Goal: Task Accomplishment & Management: Manage account settings

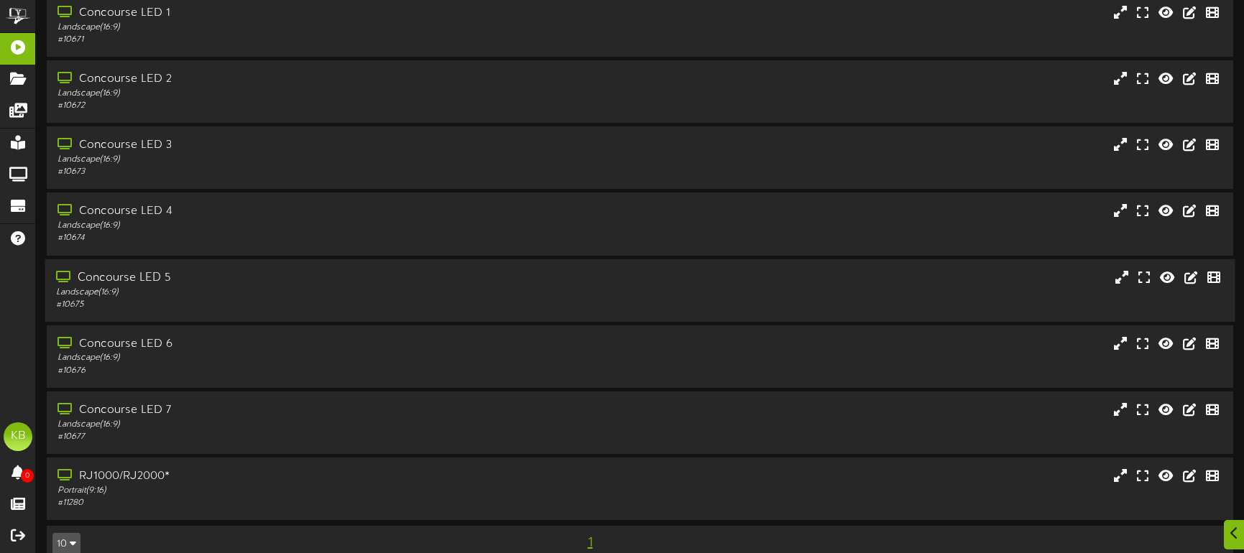
scroll to position [83, 0]
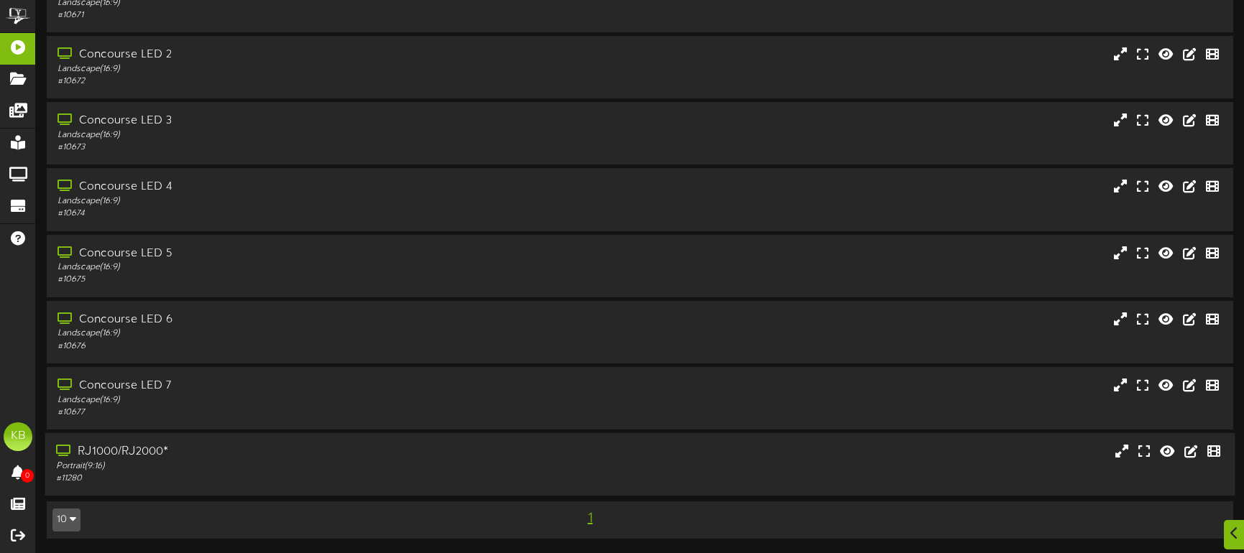
drag, startPoint x: 151, startPoint y: 451, endPoint x: 165, endPoint y: 450, distance: 14.4
click at [151, 451] on div "RJ1000/RJ2000*" at bounding box center [293, 452] width 474 height 17
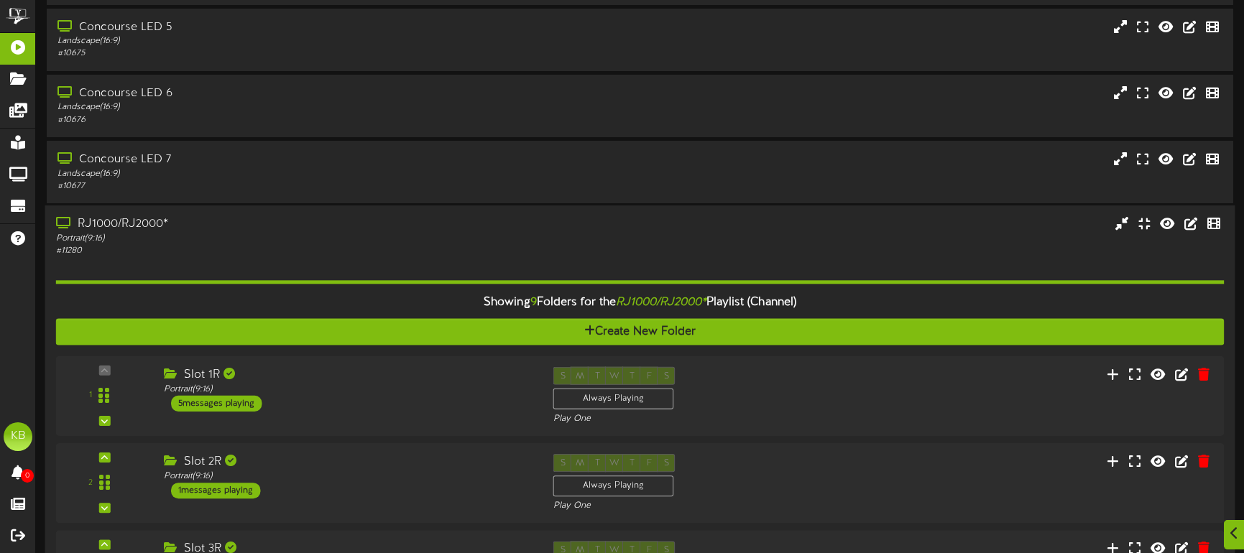
scroll to position [597, 0]
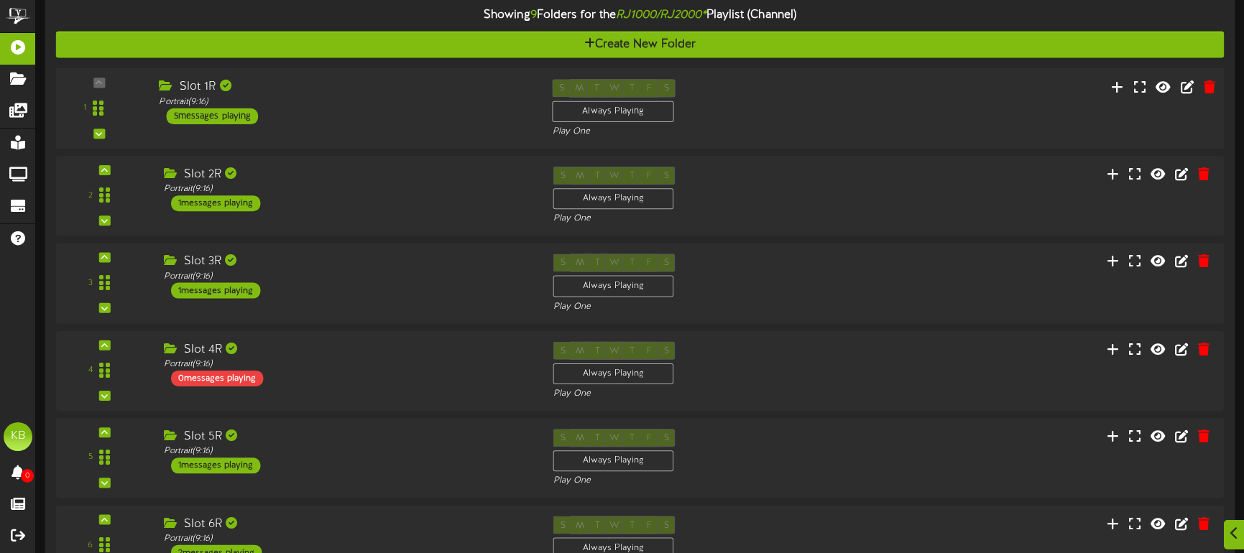
click at [224, 116] on div "5 messages playing" at bounding box center [213, 116] width 92 height 16
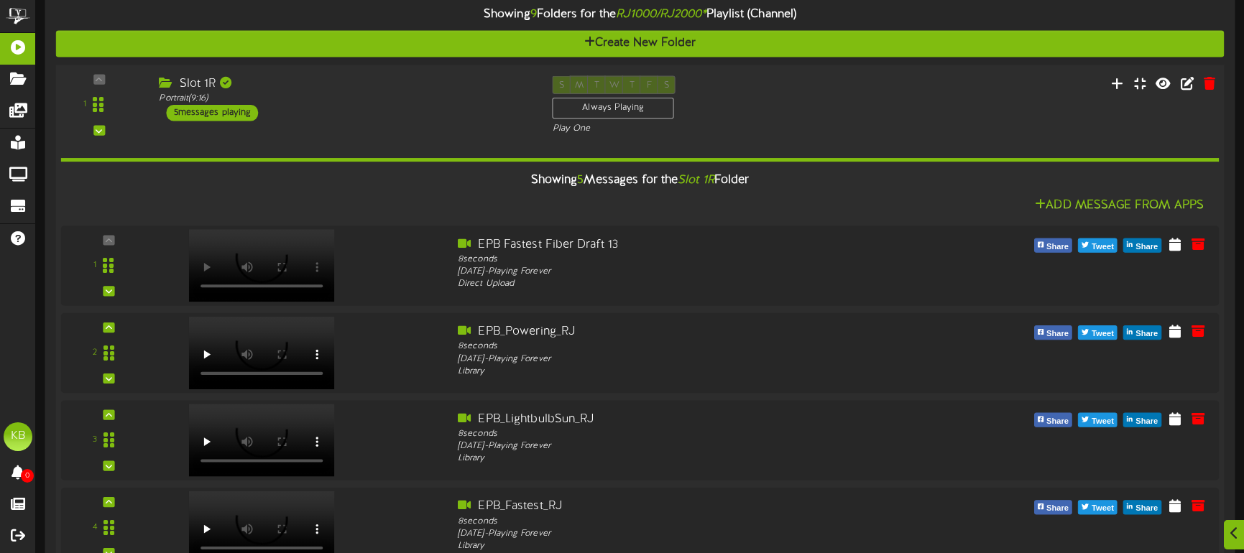
scroll to position [596, 0]
click at [224, 112] on div "5 messages playing" at bounding box center [213, 114] width 92 height 16
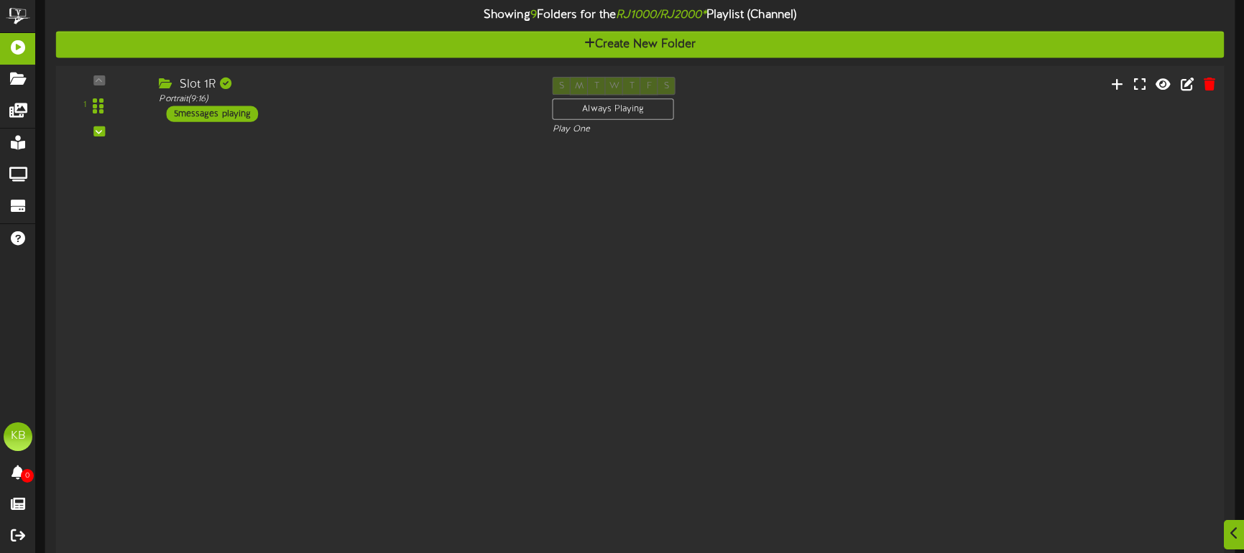
scroll to position [597, 0]
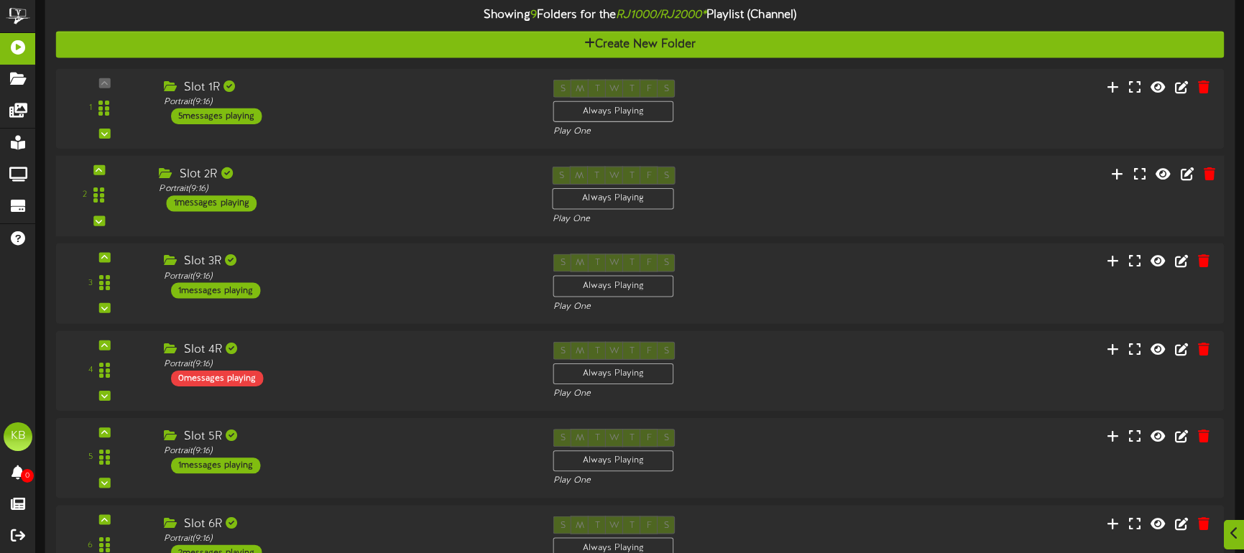
click at [231, 197] on div "1 messages playing" at bounding box center [212, 203] width 91 height 16
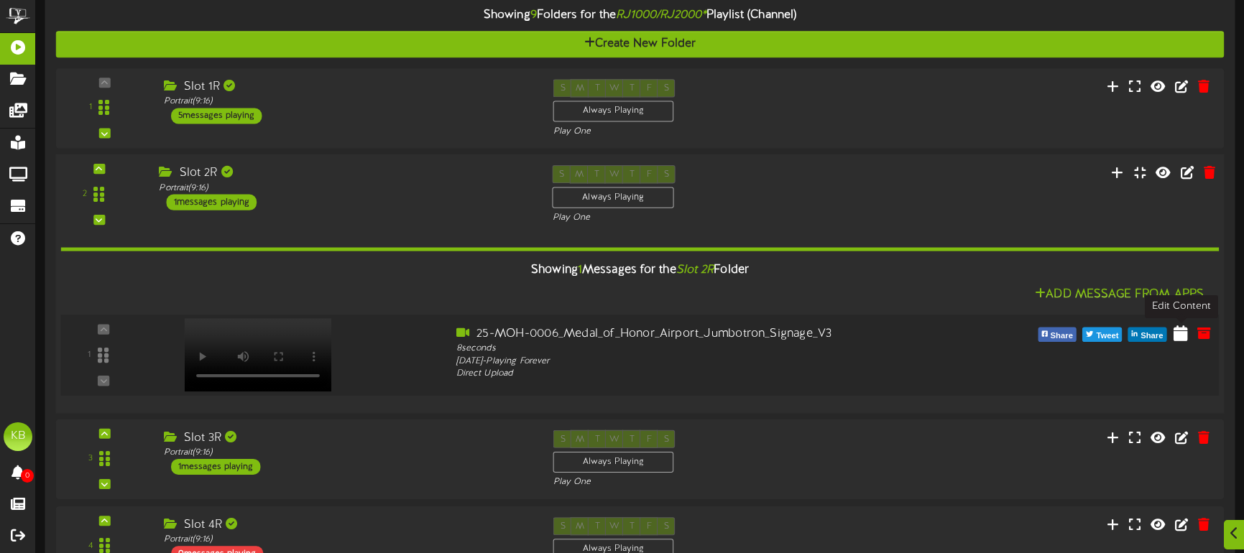
click at [1182, 333] on icon at bounding box center [1181, 333] width 14 height 16
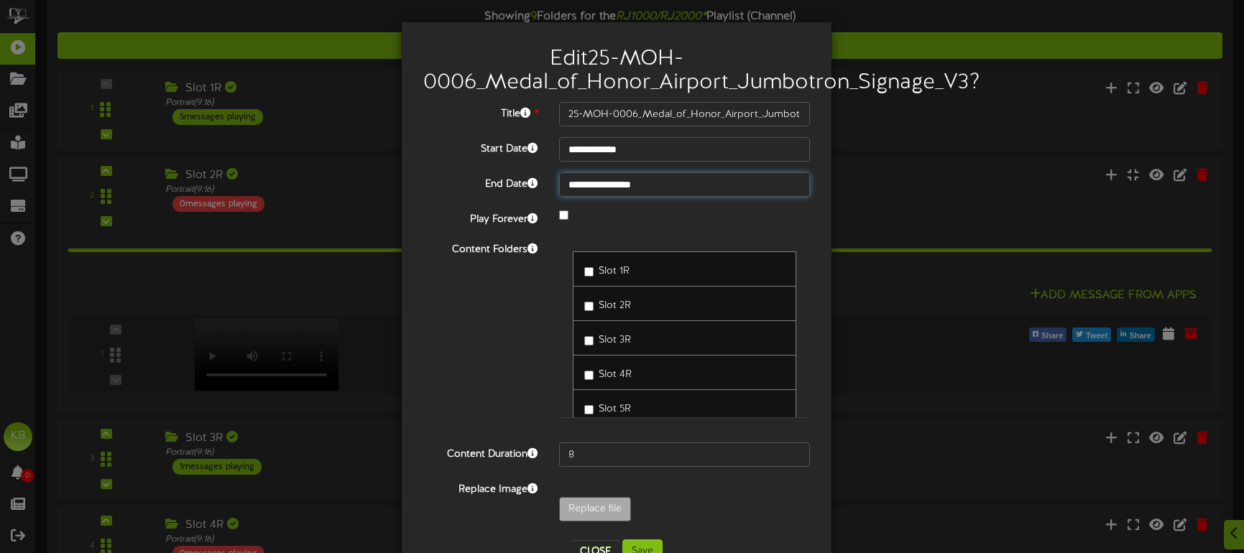
click at [692, 186] on input "**********" at bounding box center [684, 184] width 251 height 24
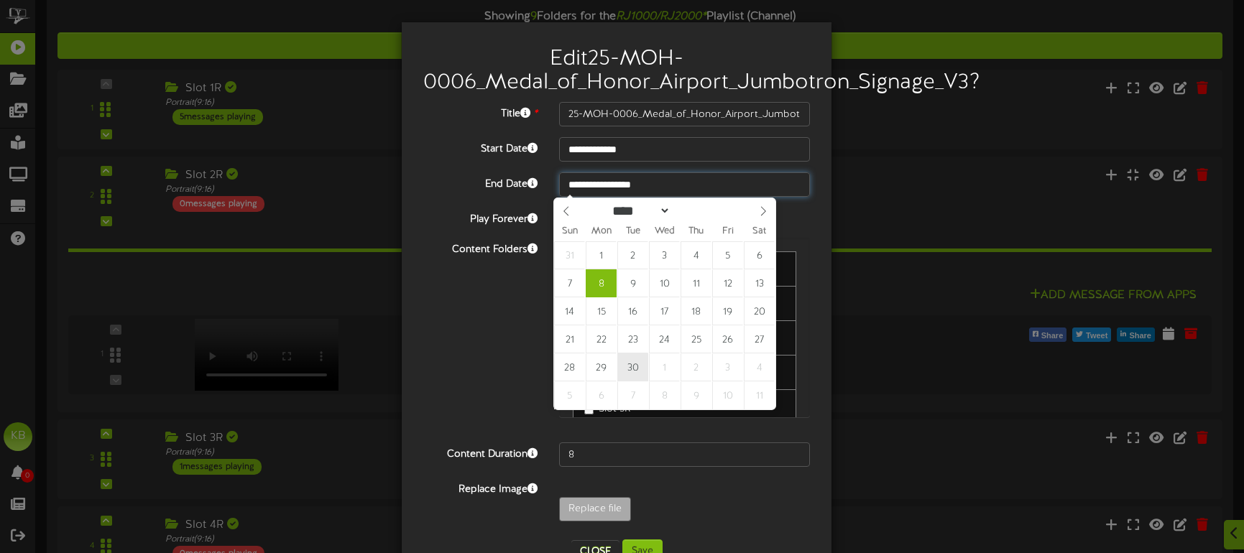
type input "**********"
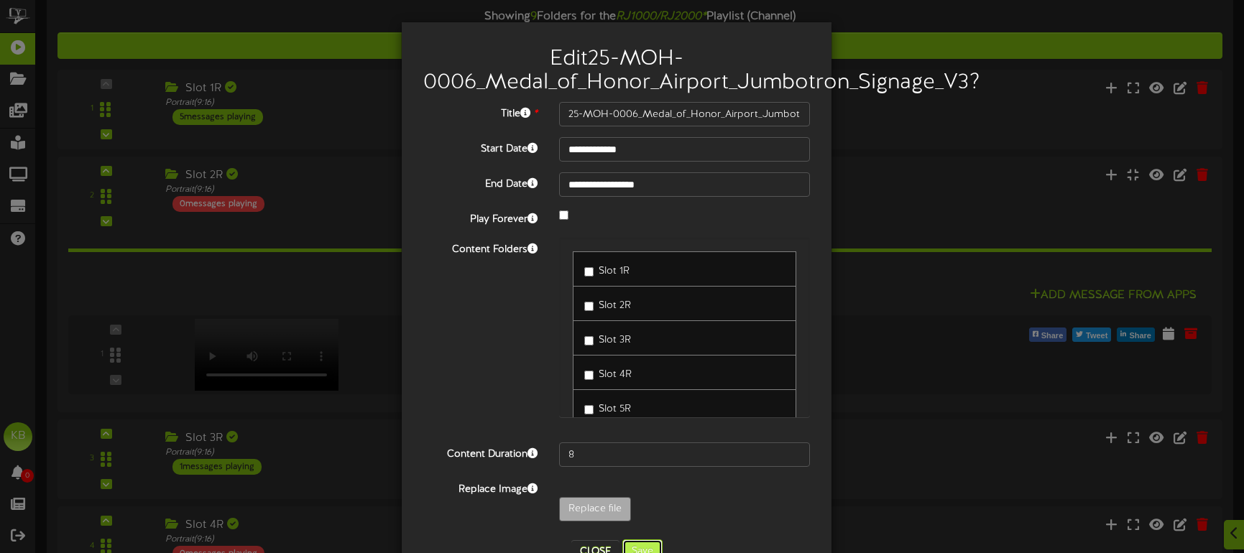
click at [632, 543] on button "Save" at bounding box center [642, 552] width 40 height 24
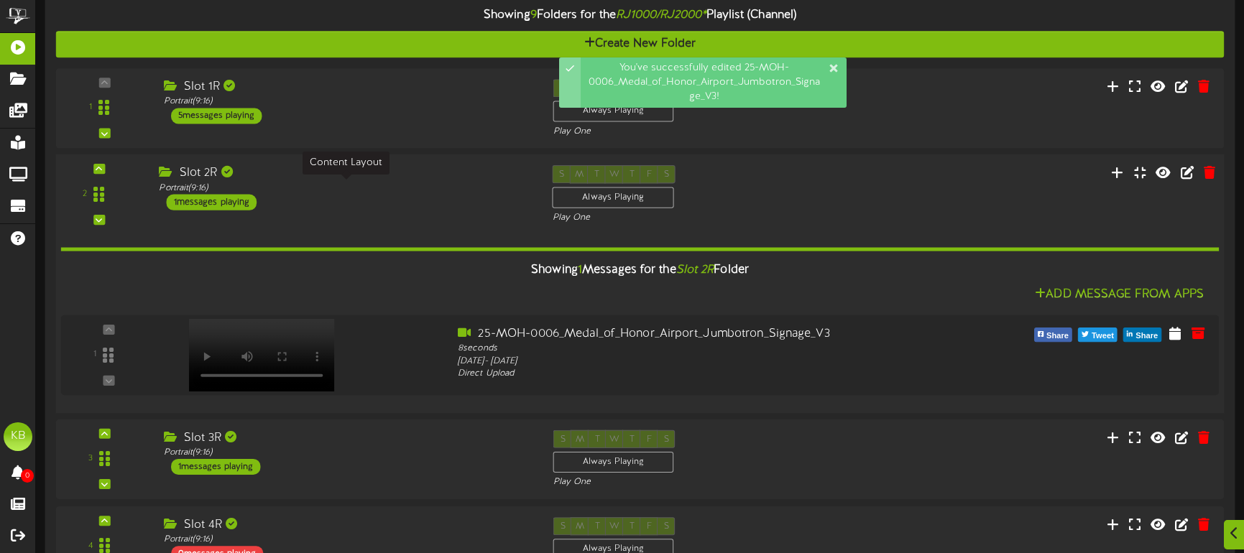
click at [367, 188] on div "Portrait ( 9:16 )" at bounding box center [345, 188] width 372 height 12
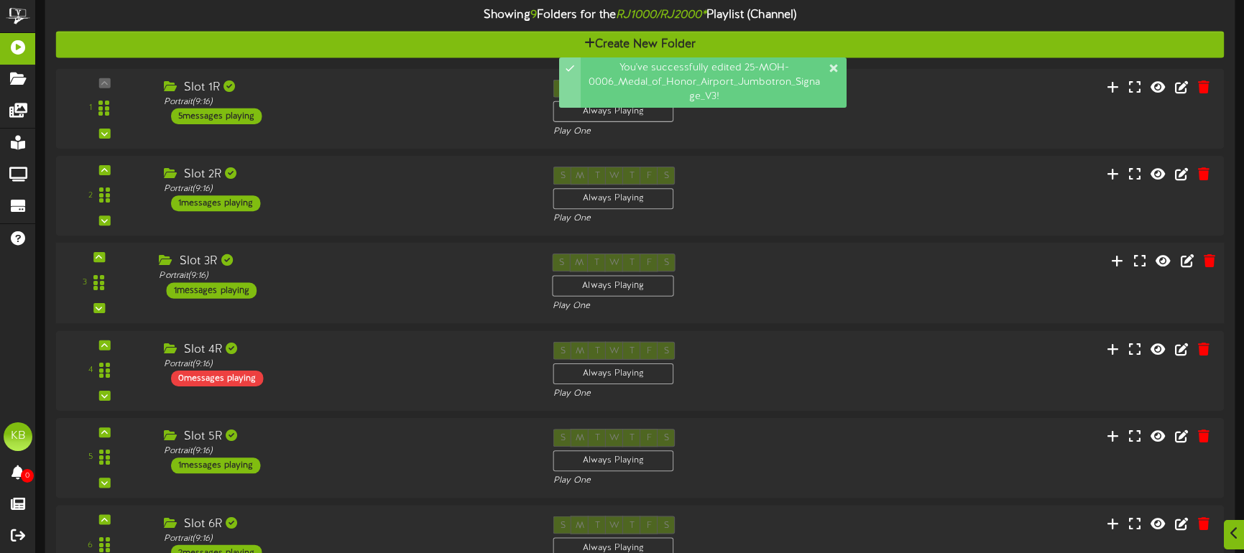
click at [364, 285] on div "Slot 3R Portrait ( 9:16 ) 1 messages playing" at bounding box center [344, 276] width 393 height 45
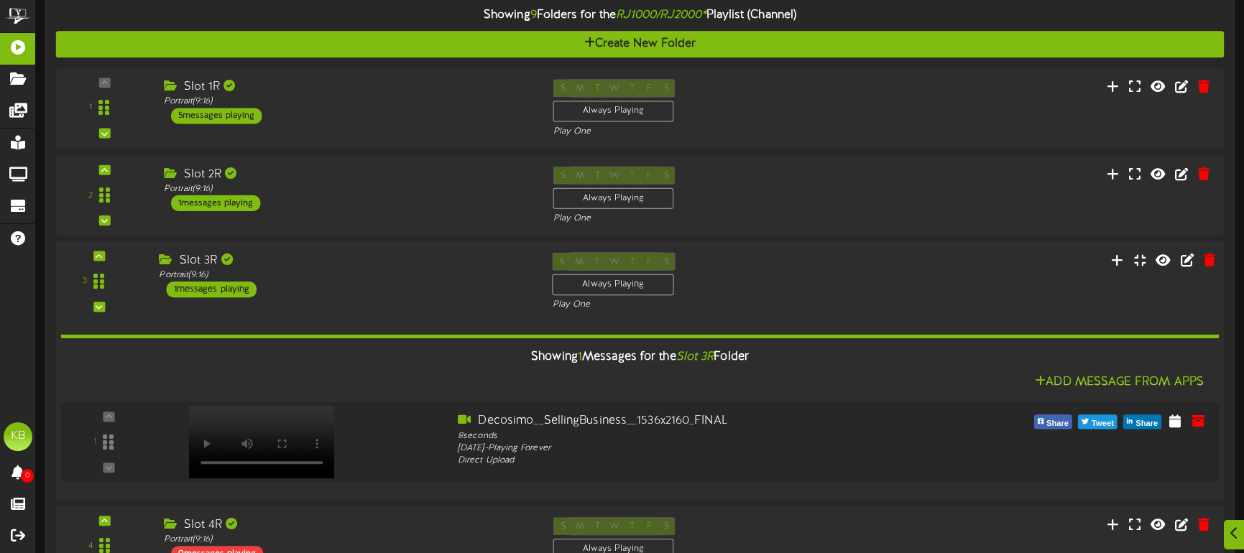
click at [364, 285] on div "Slot 3R Portrait ( 9:16 ) 1 messages playing" at bounding box center [344, 275] width 393 height 45
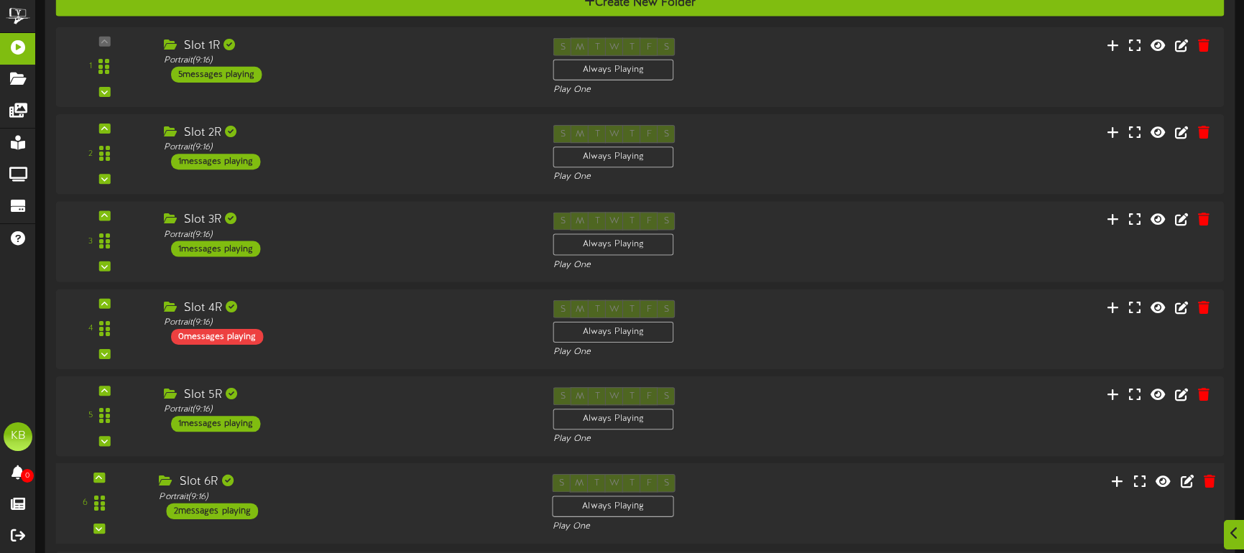
scroll to position [813, 0]
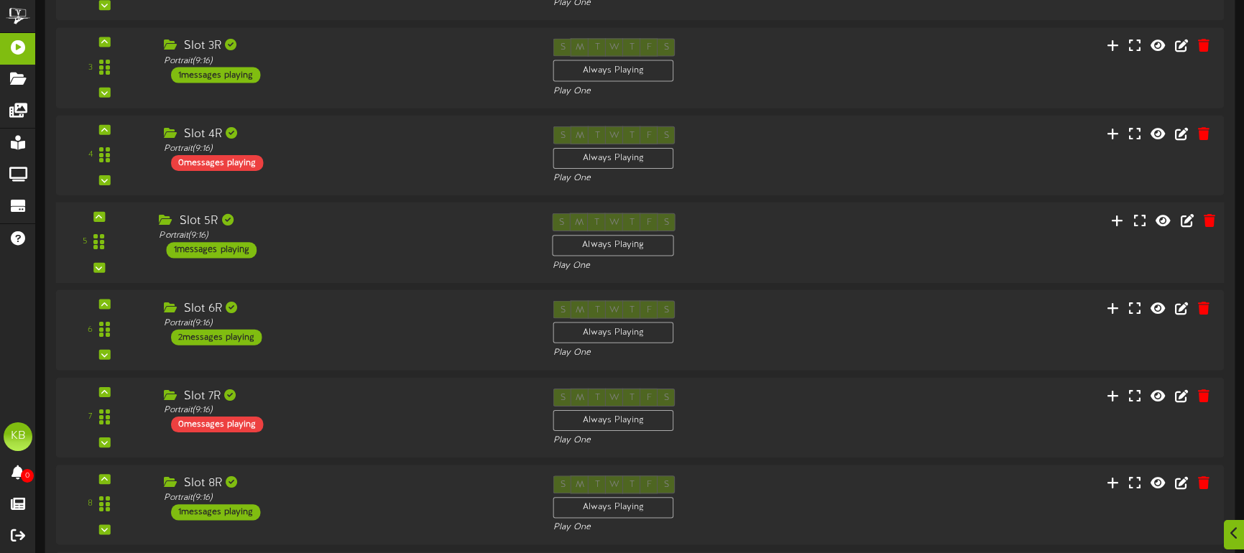
click at [387, 221] on div "Slot 5R" at bounding box center [345, 221] width 372 height 17
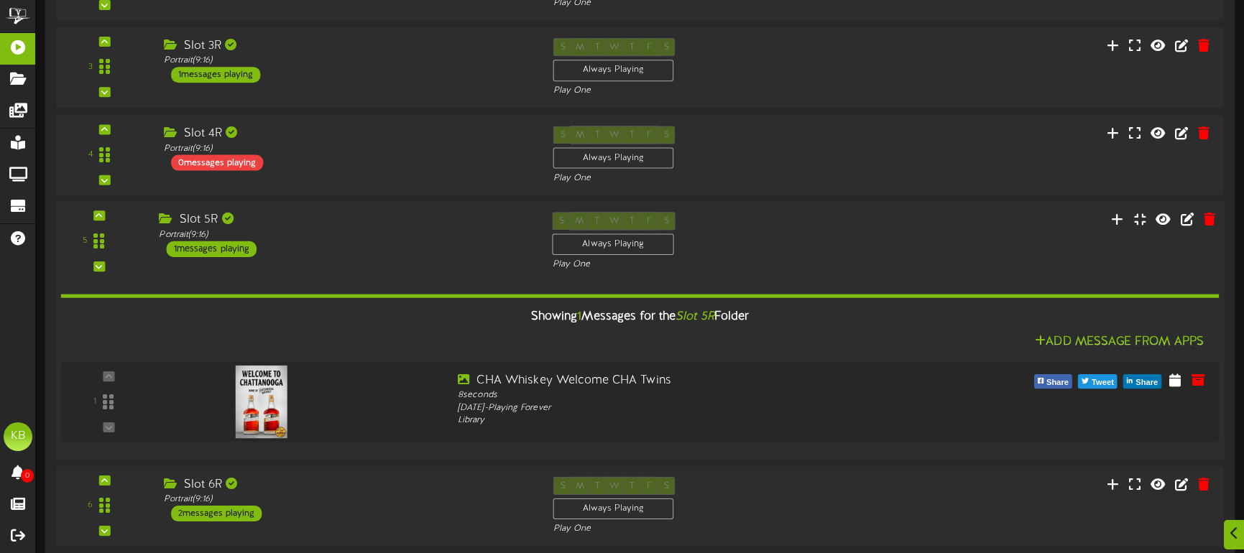
click at [390, 243] on div "Slot 5R Portrait ( 9:16 ) 1 messages playing" at bounding box center [344, 234] width 393 height 45
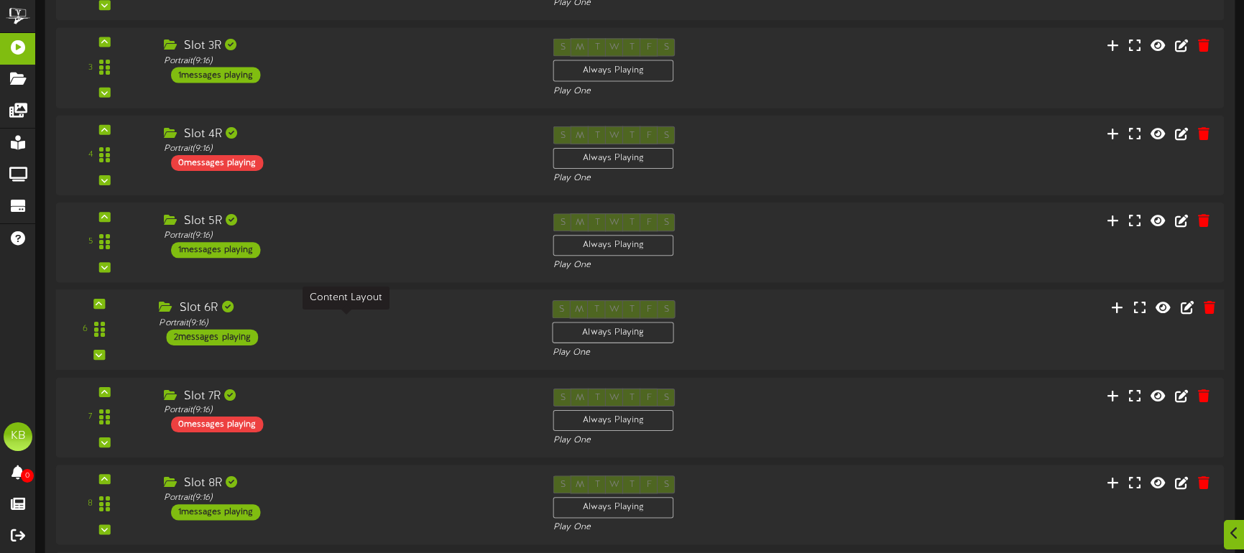
click at [387, 323] on div "Portrait ( 9:16 )" at bounding box center [345, 323] width 372 height 12
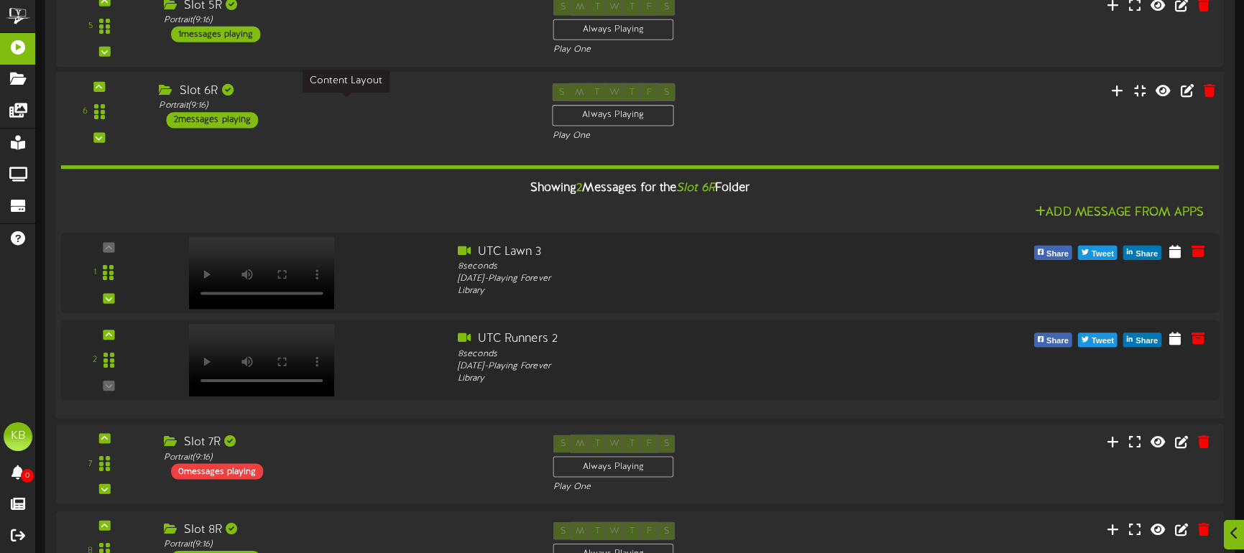
click at [370, 111] on div "Portrait ( 9:16 )" at bounding box center [345, 106] width 372 height 12
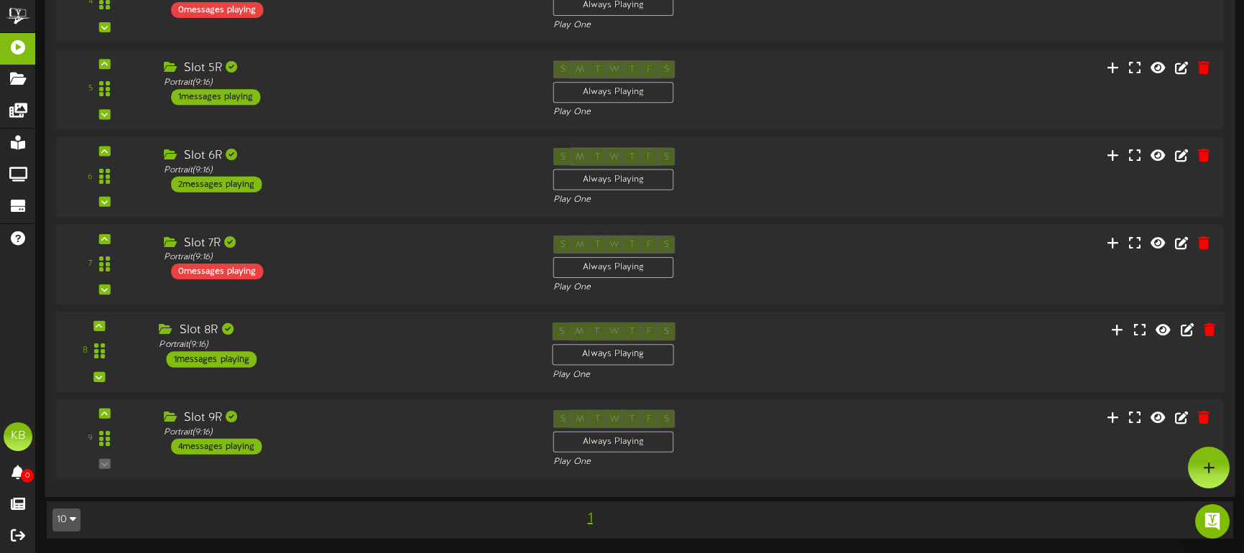
click at [367, 350] on div "Portrait ( 9:16 )" at bounding box center [345, 345] width 372 height 12
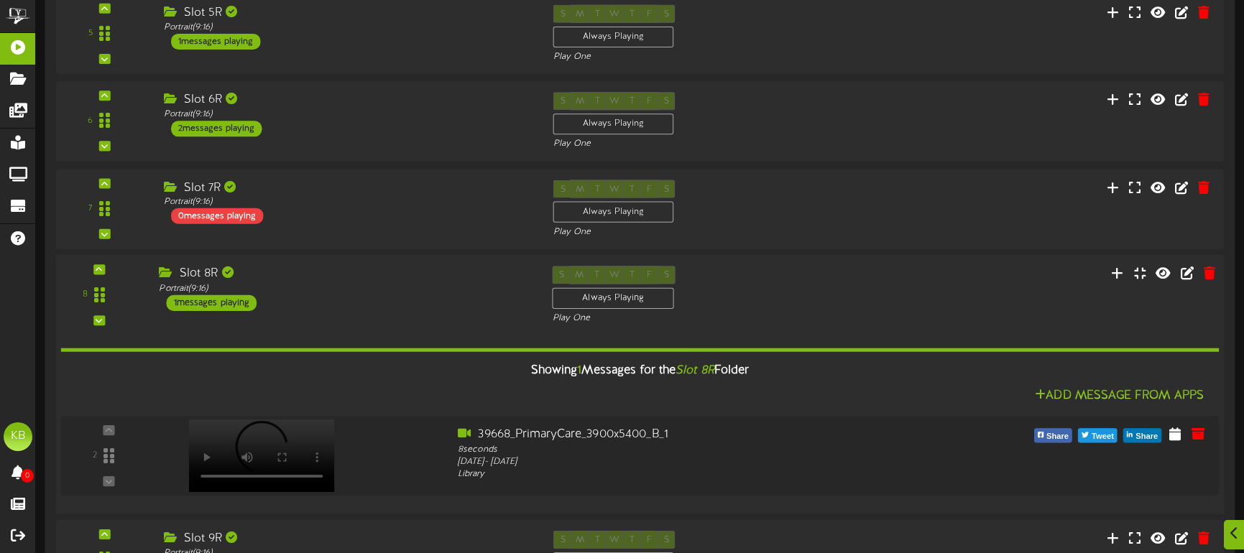
scroll to position [1142, 0]
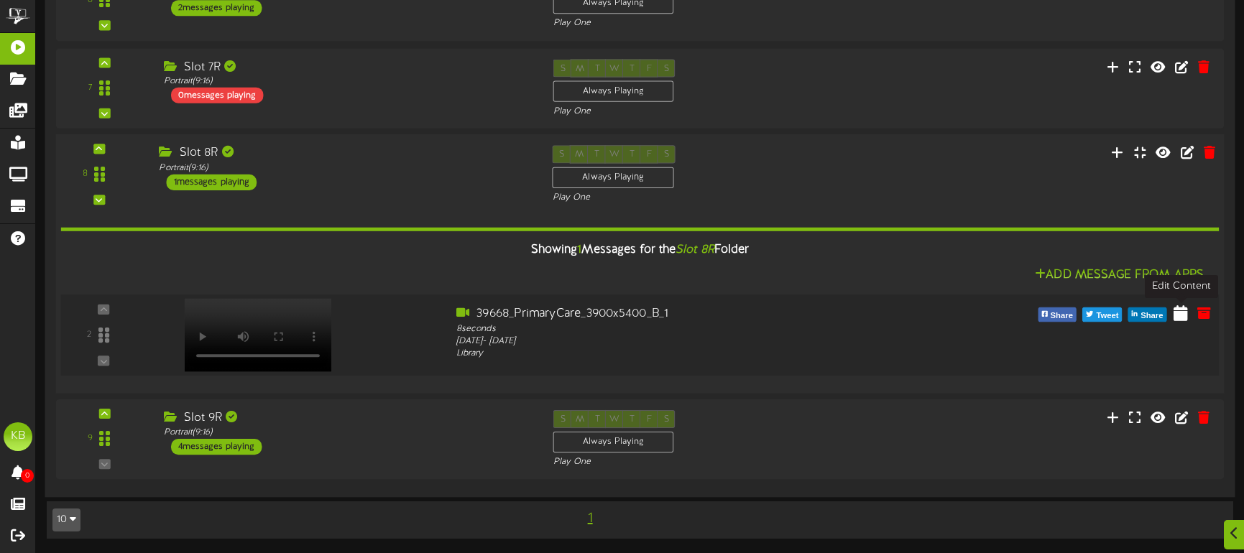
click at [1184, 315] on icon at bounding box center [1181, 313] width 14 height 16
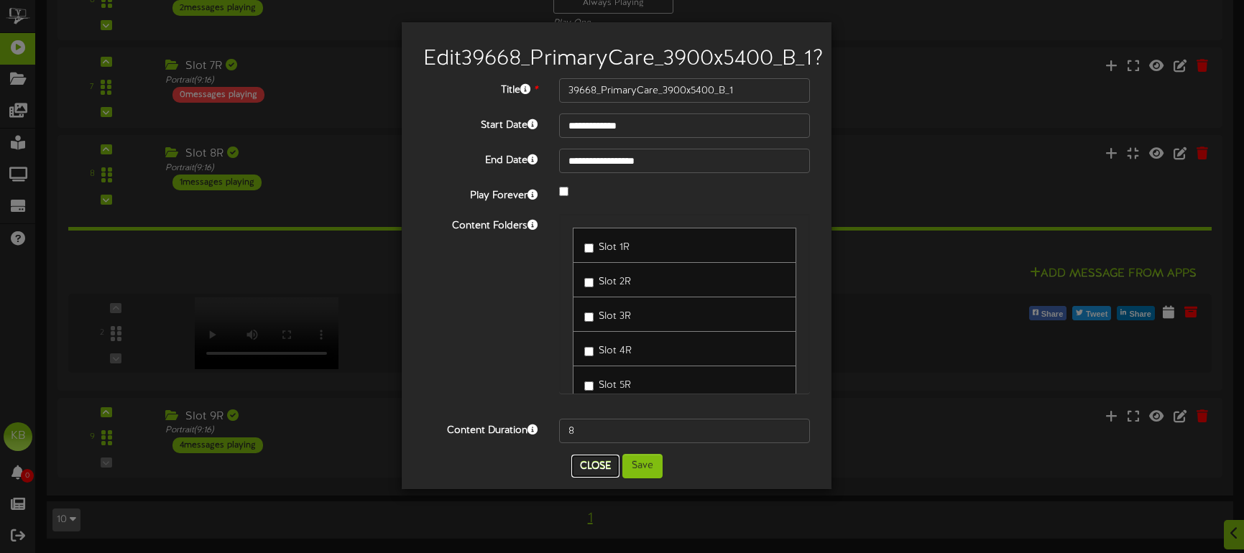
click at [586, 478] on button "Close" at bounding box center [595, 466] width 48 height 23
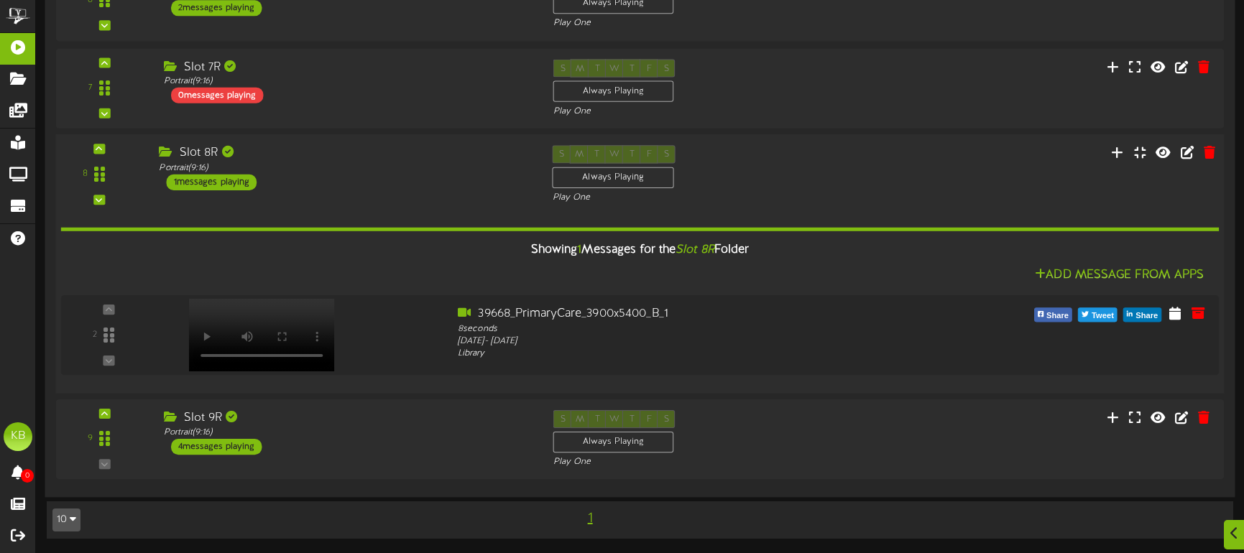
click at [818, 257] on div "Showing 1 Messages for the Slot 8R Folder" at bounding box center [640, 250] width 1180 height 31
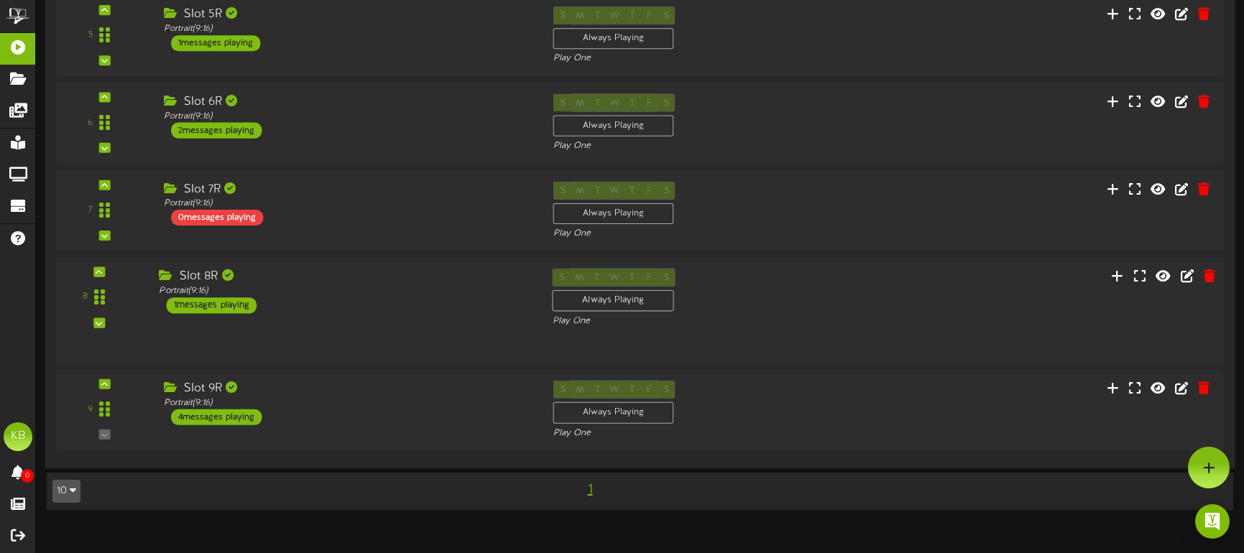
scroll to position [1020, 0]
